Goal: Information Seeking & Learning: Find contact information

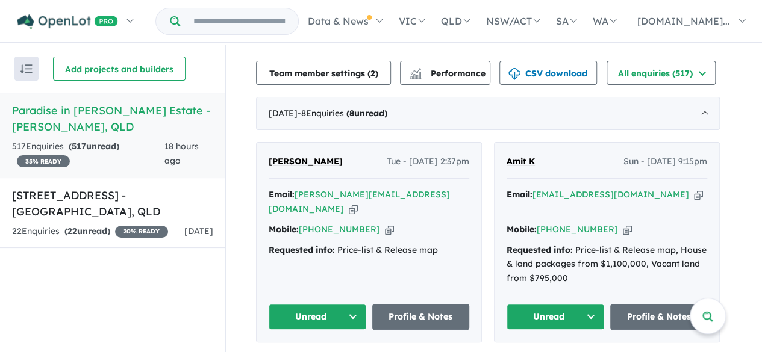
scroll to position [301, 0]
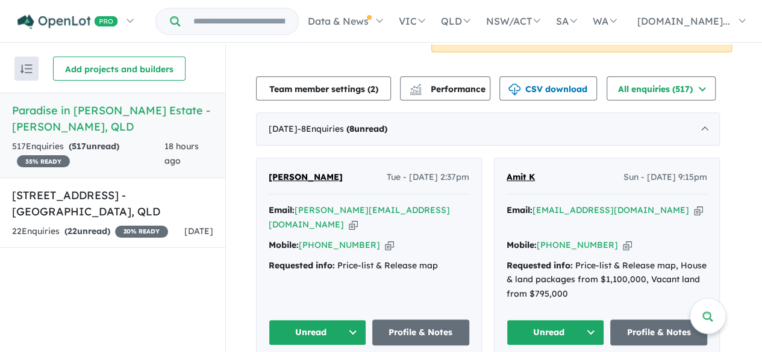
click at [358, 219] on icon "button" at bounding box center [353, 225] width 9 height 13
drag, startPoint x: 320, startPoint y: 175, endPoint x: 270, endPoint y: 177, distance: 49.4
click at [270, 177] on div "[PERSON_NAME] Tue - [DATE] 2:37pm Email: [PERSON_NAME][EMAIL_ADDRESS][DOMAIN_NA…" at bounding box center [368, 257] width 225 height 199
copy span "[PERSON_NAME]"
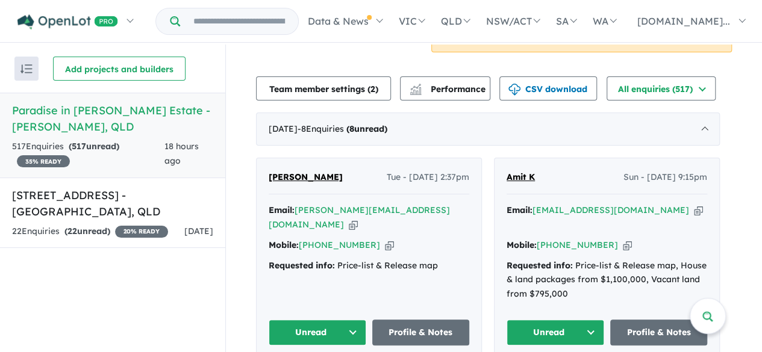
click at [385, 239] on icon "button" at bounding box center [389, 245] width 9 height 13
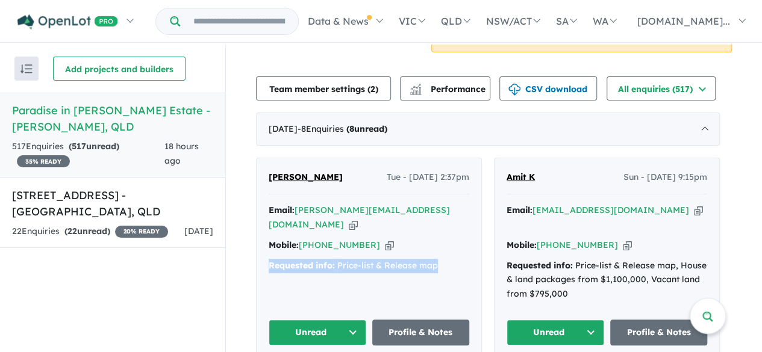
drag, startPoint x: 448, startPoint y: 250, endPoint x: 271, endPoint y: 259, distance: 177.2
click at [271, 259] on div "Email: [PERSON_NAME][EMAIL_ADDRESS][DOMAIN_NAME] Copied! Mobile: [PHONE_NUMBER]…" at bounding box center [368, 240] width 200 height 75
copy div "Requested info: Price-list & Release map"
